Goal: Information Seeking & Learning: Learn about a topic

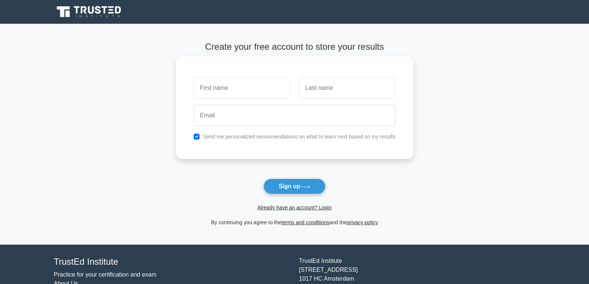
type input "Kondwani"
click at [340, 90] on input "text" at bounding box center [347, 88] width 96 height 22
type input "Msiska"
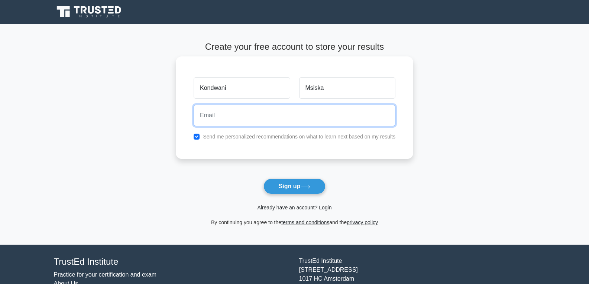
click at [234, 111] on input "email" at bounding box center [295, 116] width 202 height 22
type input "koolmsiska@gmail.com"
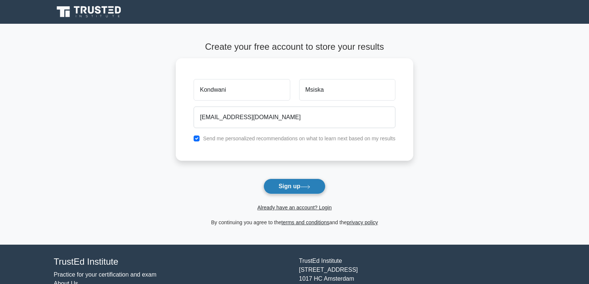
click at [291, 183] on button "Sign up" at bounding box center [294, 187] width 62 height 16
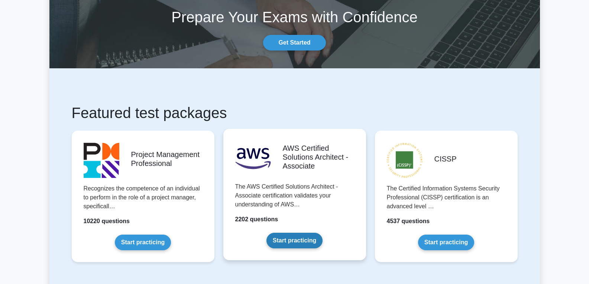
scroll to position [149, 0]
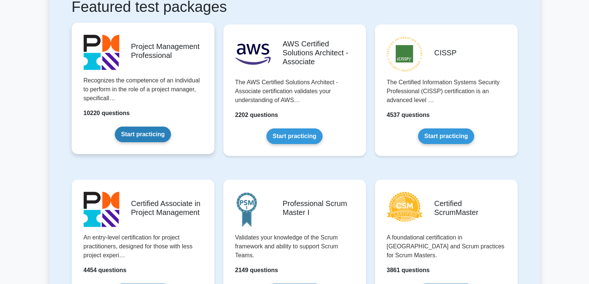
click at [145, 138] on link "Start practicing" at bounding box center [143, 135] width 56 height 16
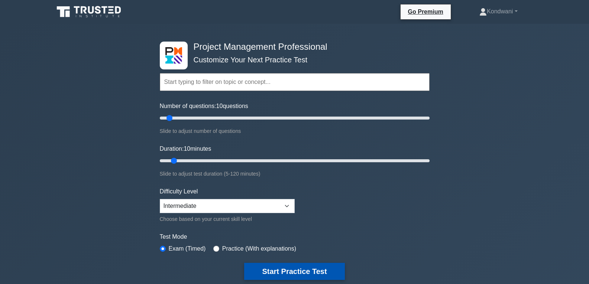
click at [312, 272] on button "Start Practice Test" at bounding box center [294, 271] width 100 height 17
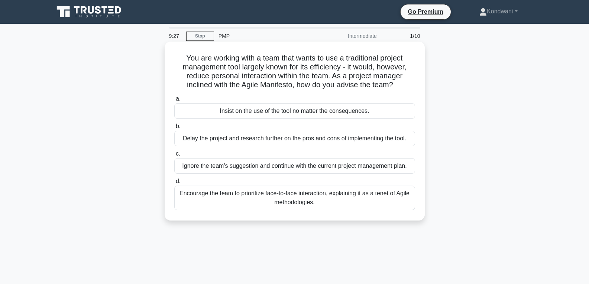
click at [281, 198] on div "Encourage the team to prioritize face-to-face interaction, explaining it as a t…" at bounding box center [294, 198] width 241 height 25
click at [174, 184] on input "d. Encourage the team to prioritize face-to-face interaction, explaining it as …" at bounding box center [174, 181] width 0 height 5
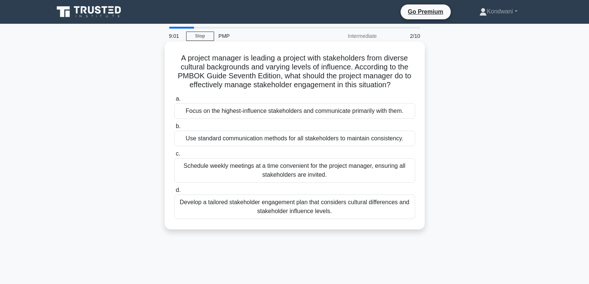
click at [287, 210] on div "Develop a tailored stakeholder engagement plan that considers cultural differen…" at bounding box center [294, 207] width 241 height 25
click at [174, 193] on input "d. Develop a tailored stakeholder engagement plan that considers cultural diffe…" at bounding box center [174, 190] width 0 height 5
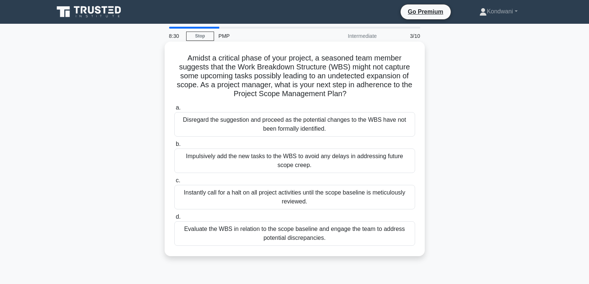
click at [291, 231] on div "Evaluate the WBS in relation to the scope baseline and engage the team to addre…" at bounding box center [294, 233] width 241 height 25
click at [174, 220] on input "d. Evaluate the WBS in relation to the scope baseline and engage the team to ad…" at bounding box center [174, 217] width 0 height 5
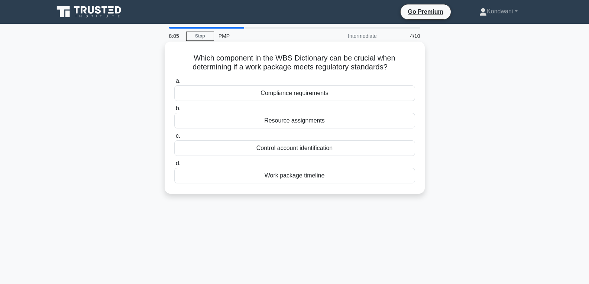
click at [300, 178] on div "Work package timeline" at bounding box center [294, 176] width 241 height 16
click at [174, 166] on input "d. Work package timeline" at bounding box center [174, 163] width 0 height 5
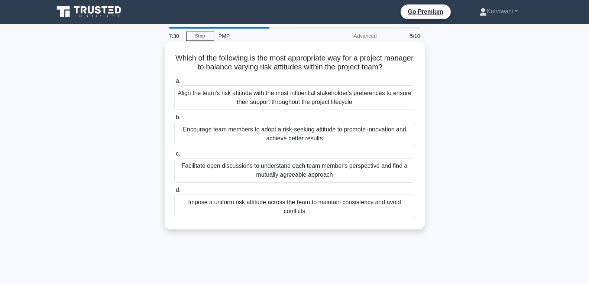
click at [309, 203] on div "Impose a uniform risk attitude across the team to maintain consistency and avoi…" at bounding box center [294, 207] width 241 height 25
click at [174, 193] on input "d. Impose a uniform risk attitude across the team to maintain consistency and a…" at bounding box center [174, 190] width 0 height 5
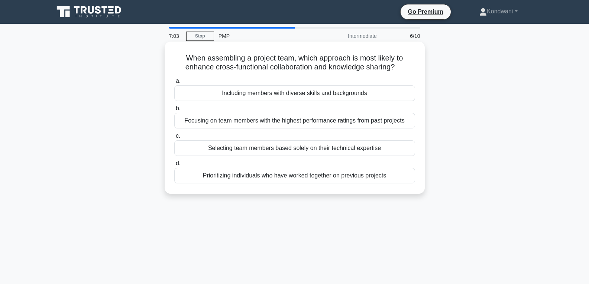
click at [270, 175] on div "Prioritizing individuals who have worked together on previous projects" at bounding box center [294, 176] width 241 height 16
click at [174, 166] on input "d. Prioritizing individuals who have worked together on previous projects" at bounding box center [174, 163] width 0 height 5
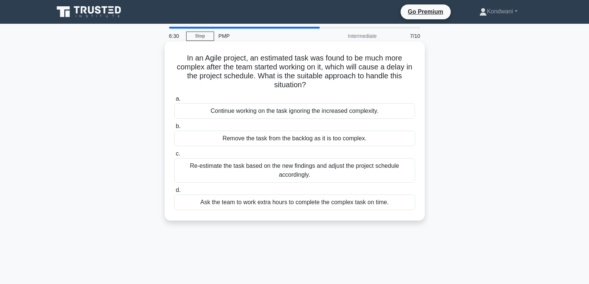
click at [285, 172] on div "Re-estimate the task based on the new findings and adjust the project schedule …" at bounding box center [294, 170] width 241 height 25
click at [174, 156] on input "c. Re-estimate the task based on the new findings and adjust the project schedu…" at bounding box center [174, 154] width 0 height 5
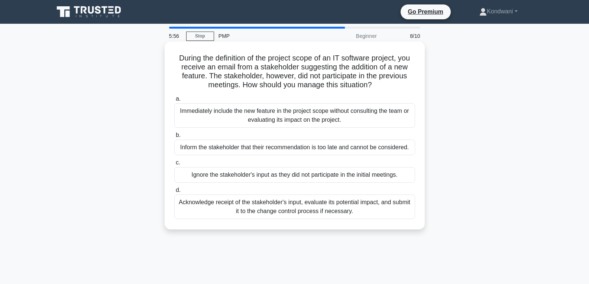
click at [332, 214] on div "Acknowledge receipt of the stakeholder's input, evaluate its potential impact, …" at bounding box center [294, 207] width 241 height 25
click at [174, 193] on input "d. Acknowledge receipt of the stakeholder's input, evaluate its potential impac…" at bounding box center [174, 190] width 0 height 5
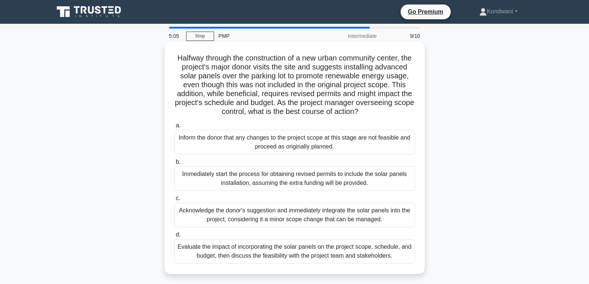
click at [279, 191] on div "Immediately start the process for obtaining revised permits to include the sola…" at bounding box center [294, 178] width 241 height 25
click at [174, 165] on input "b. Immediately start the process for obtaining revised permits to include the s…" at bounding box center [174, 162] width 0 height 5
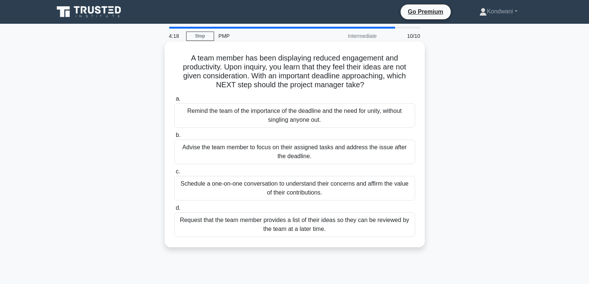
click at [273, 186] on div "Schedule a one-on-one conversation to understand their concerns and affirm the …" at bounding box center [294, 188] width 241 height 25
click at [174, 174] on input "c. Schedule a one-on-one conversation to understand their concerns and affirm t…" at bounding box center [174, 171] width 0 height 5
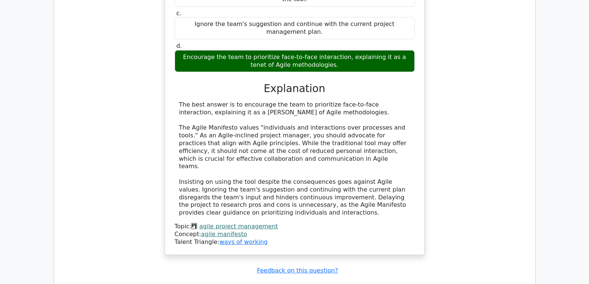
scroll to position [780, 0]
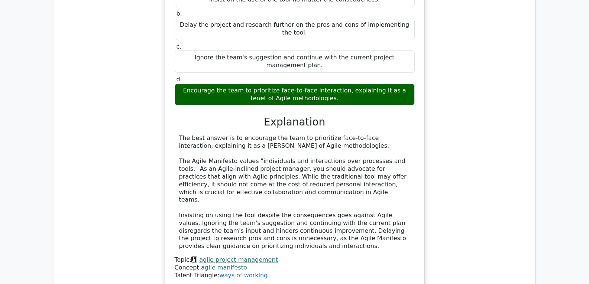
click at [223, 256] on link "agile project management" at bounding box center [238, 259] width 79 height 7
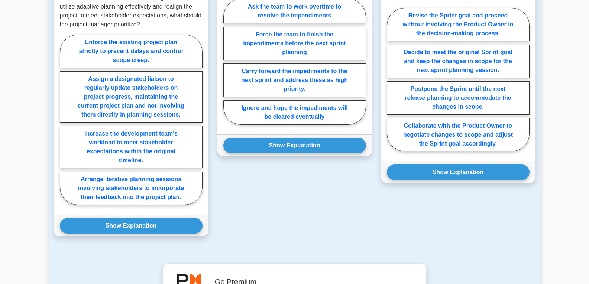
scroll to position [632, 0]
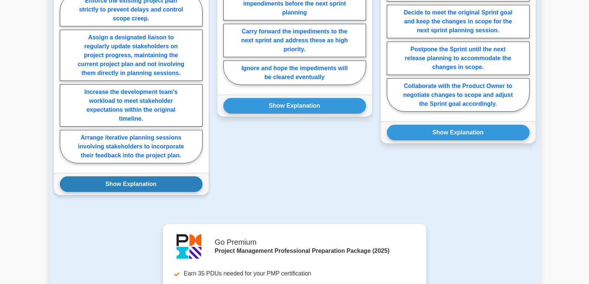
click at [116, 192] on button "Show Explanation" at bounding box center [131, 185] width 143 height 16
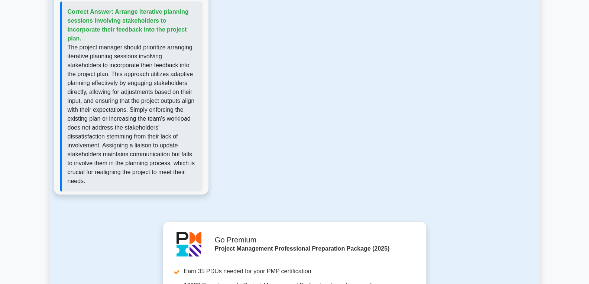
scroll to position [818, 0]
